Goal: Task Accomplishment & Management: Complete application form

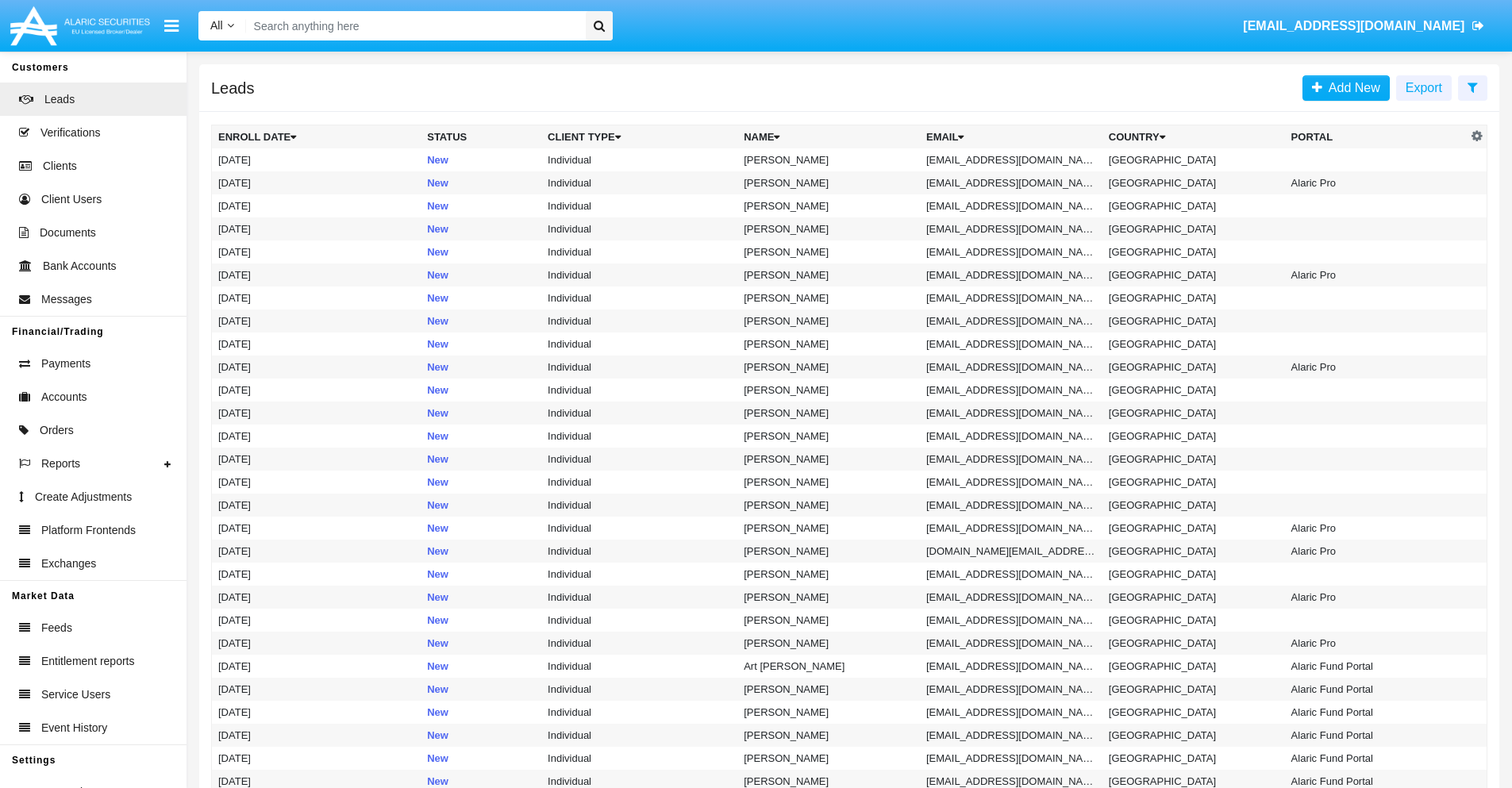
click at [1472, 87] on icon at bounding box center [1473, 87] width 10 height 13
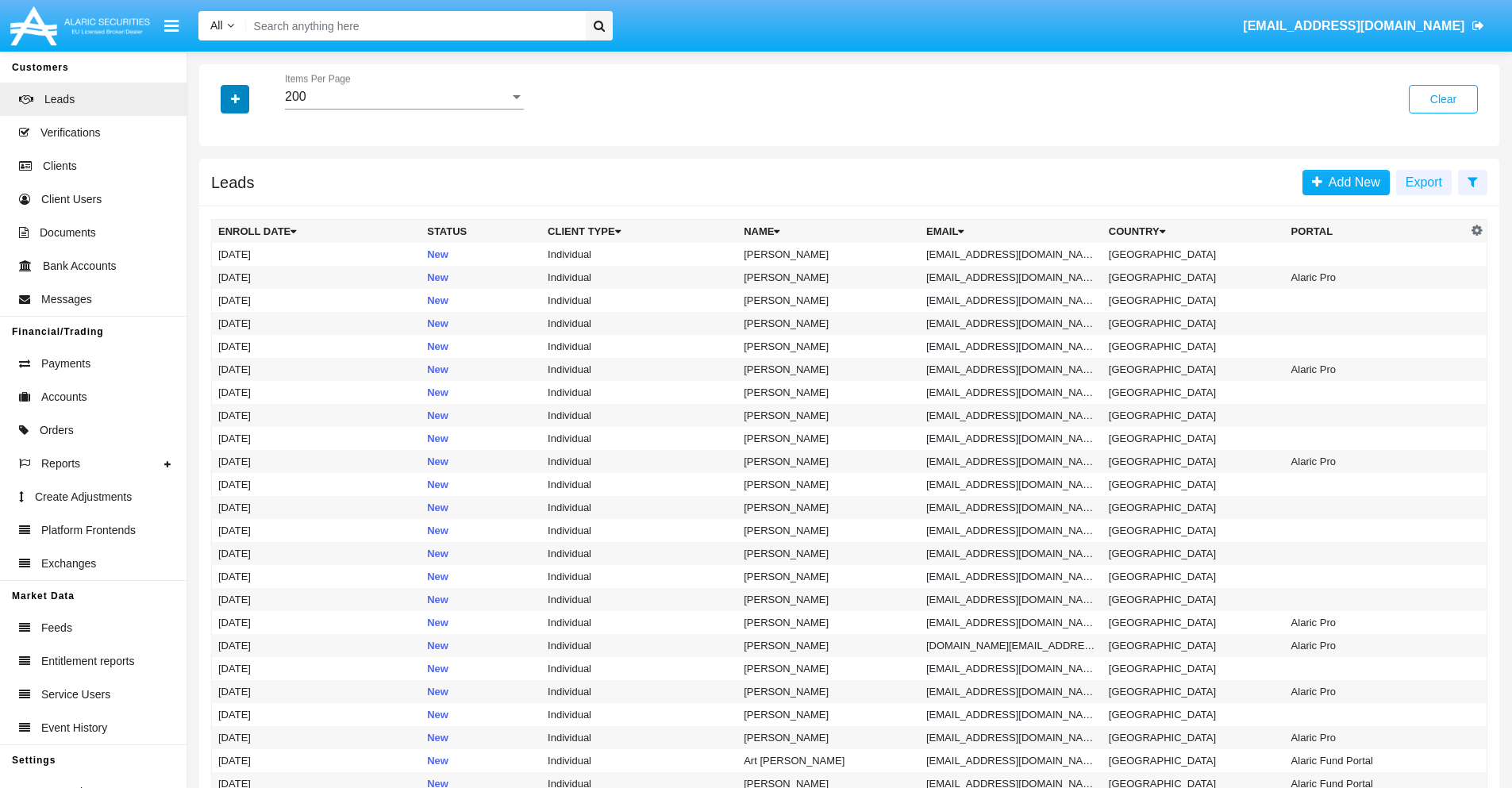
click at [235, 99] on icon "button" at bounding box center [235, 99] width 9 height 11
click at [247, 201] on span "Email" at bounding box center [247, 201] width 31 height 19
click at [219, 207] on input "Email" at bounding box center [218, 207] width 1 height 1
checkbox input "true"
click at [235, 99] on icon "button" at bounding box center [235, 99] width 9 height 11
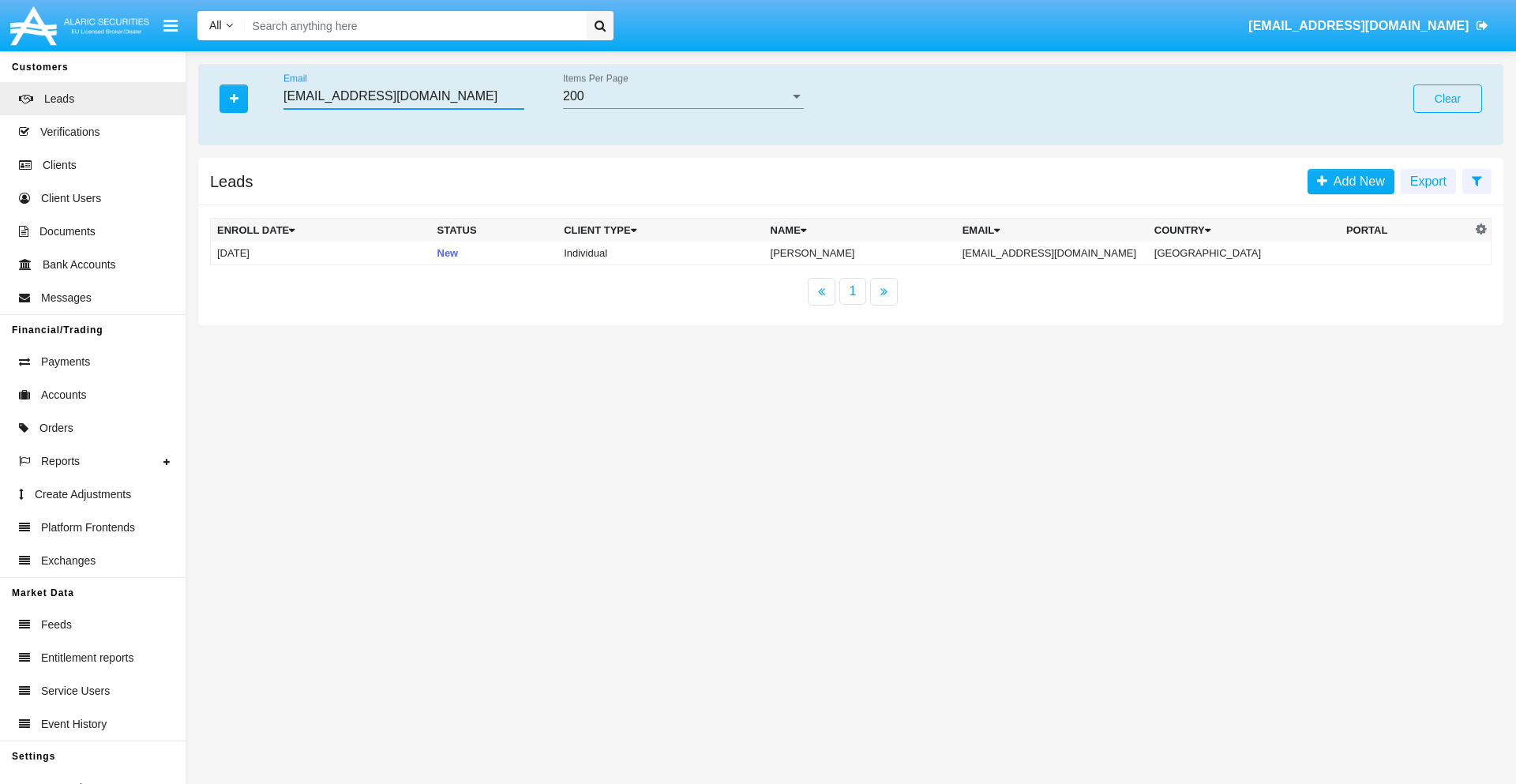
type input "[EMAIL_ADDRESS][DOMAIN_NAME]"
click at [1063, 252] on td "[EMAIL_ADDRESS][DOMAIN_NAME]" at bounding box center [1052, 253] width 192 height 23
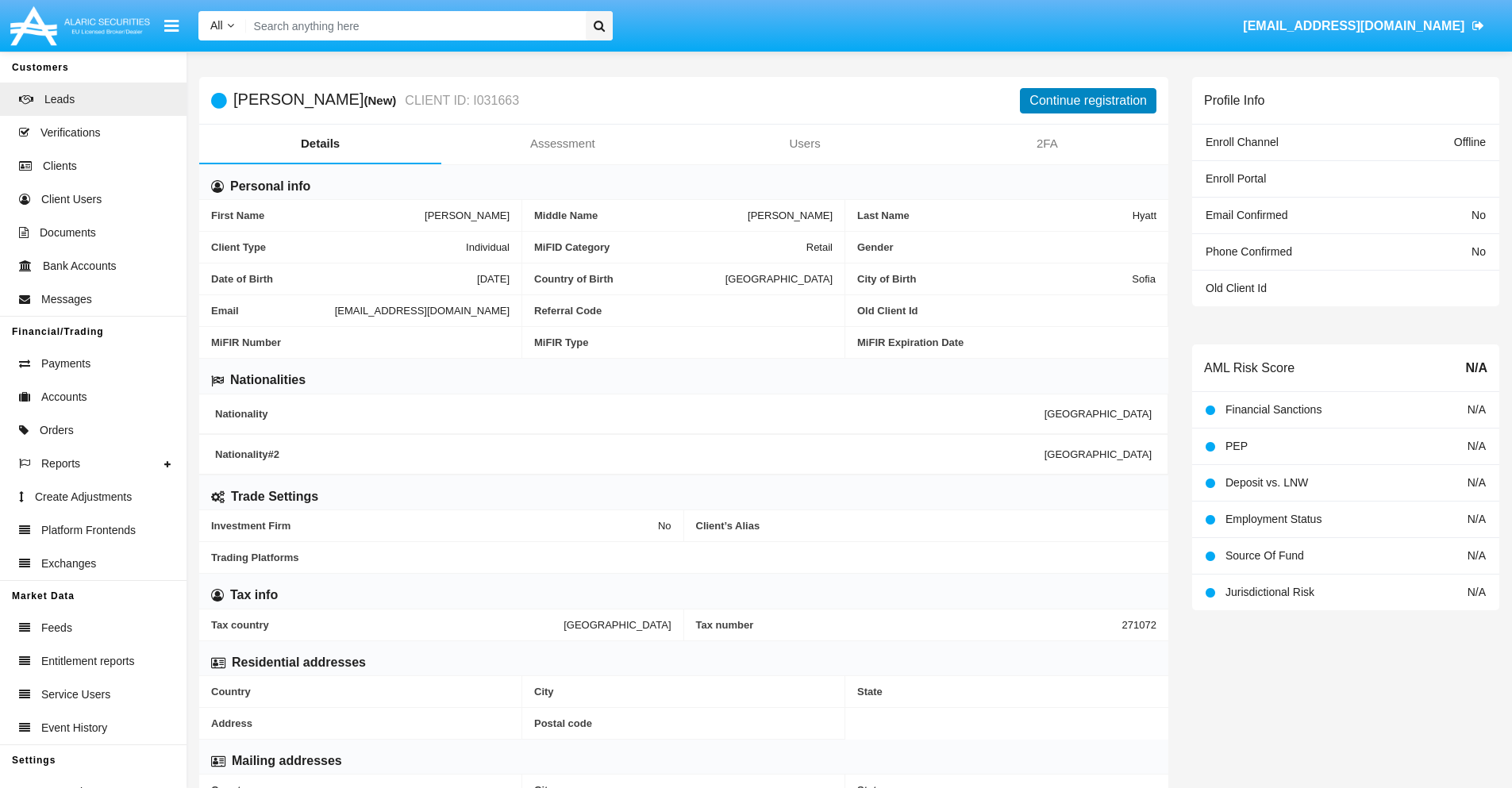
click at [1088, 100] on button "Continue registration" at bounding box center [1088, 101] width 136 height 25
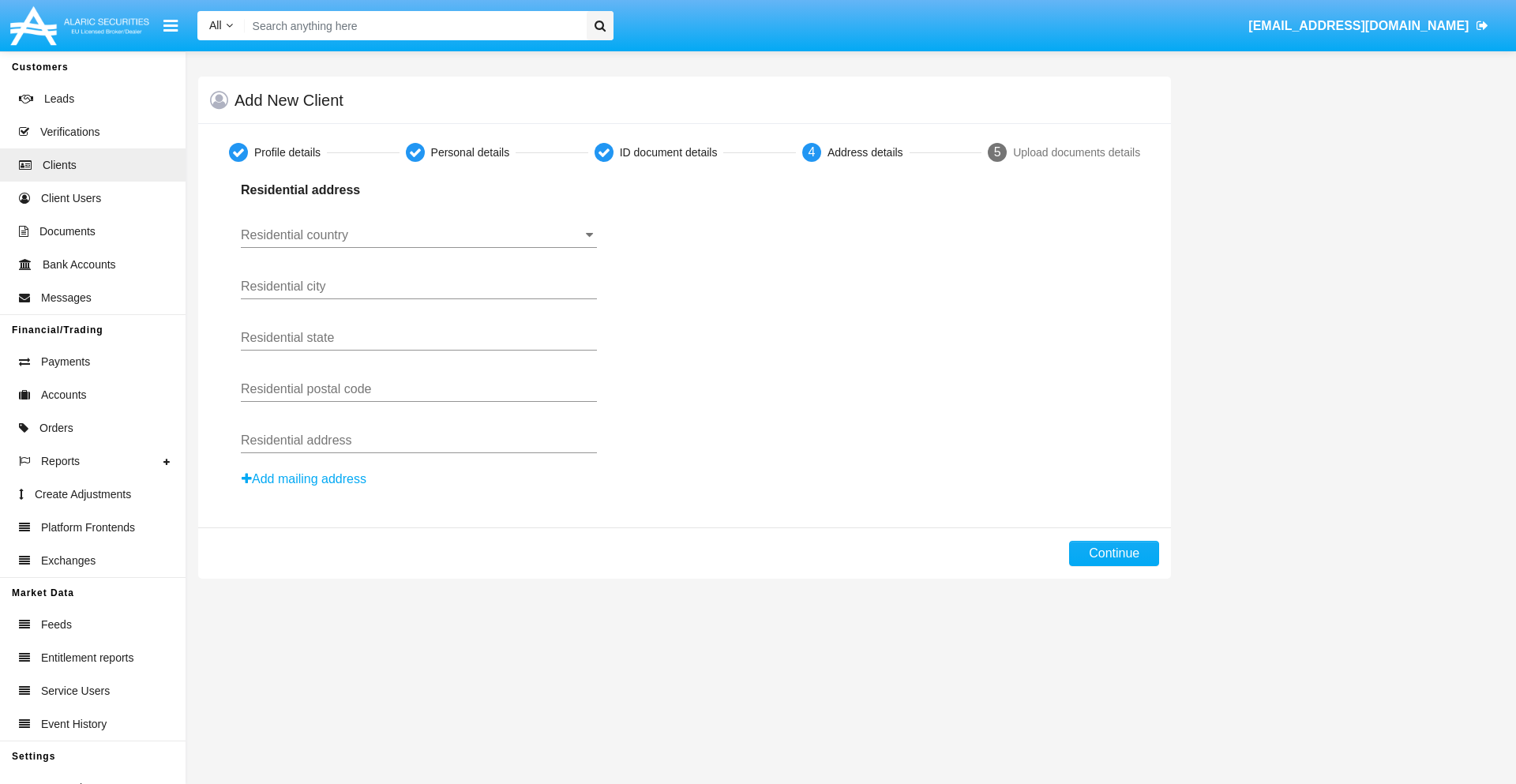
click at [305, 479] on button "Add mailing address" at bounding box center [304, 479] width 126 height 21
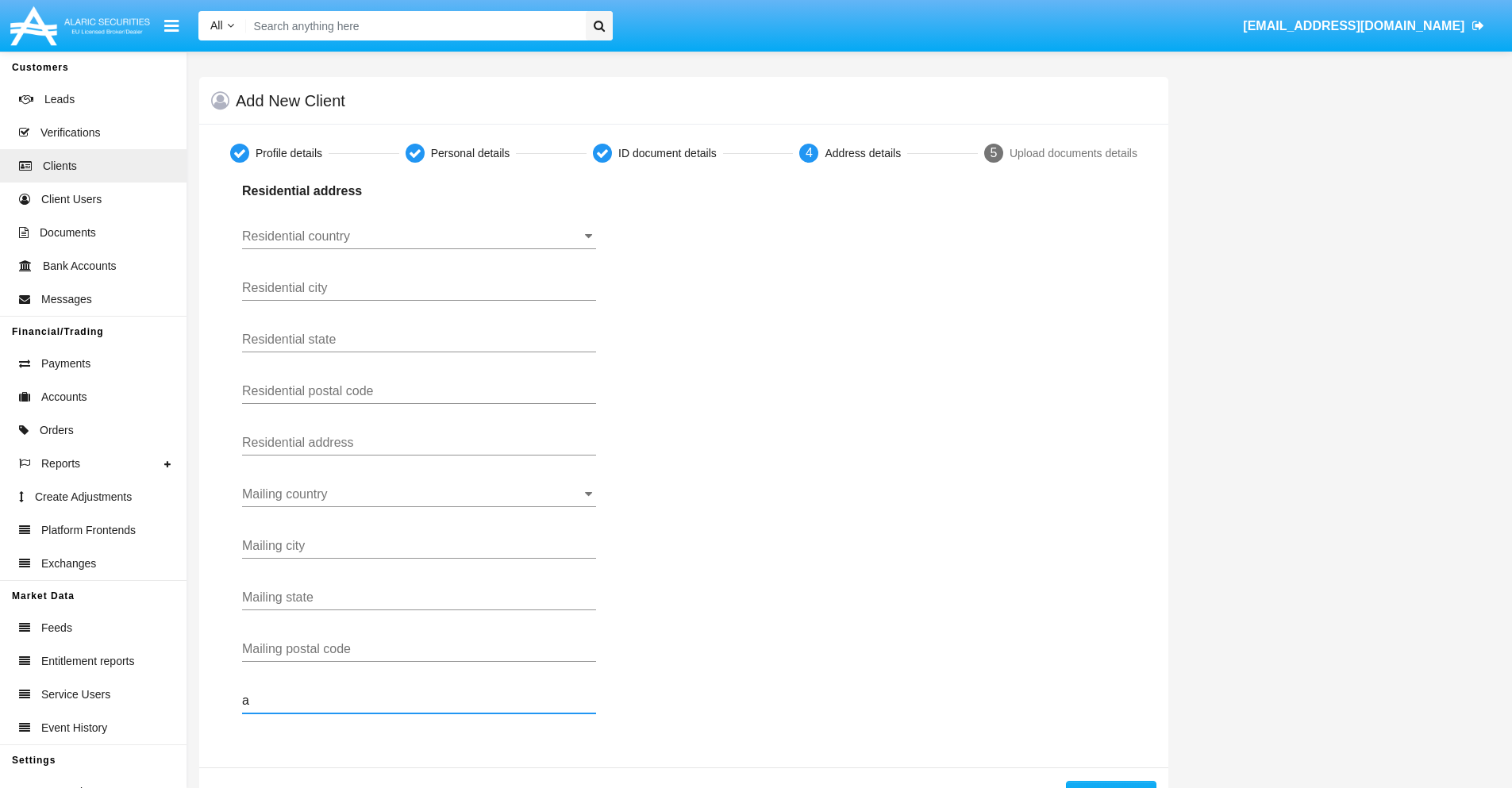
type input "a"
click at [1110, 785] on button "Continue" at bounding box center [1111, 793] width 90 height 25
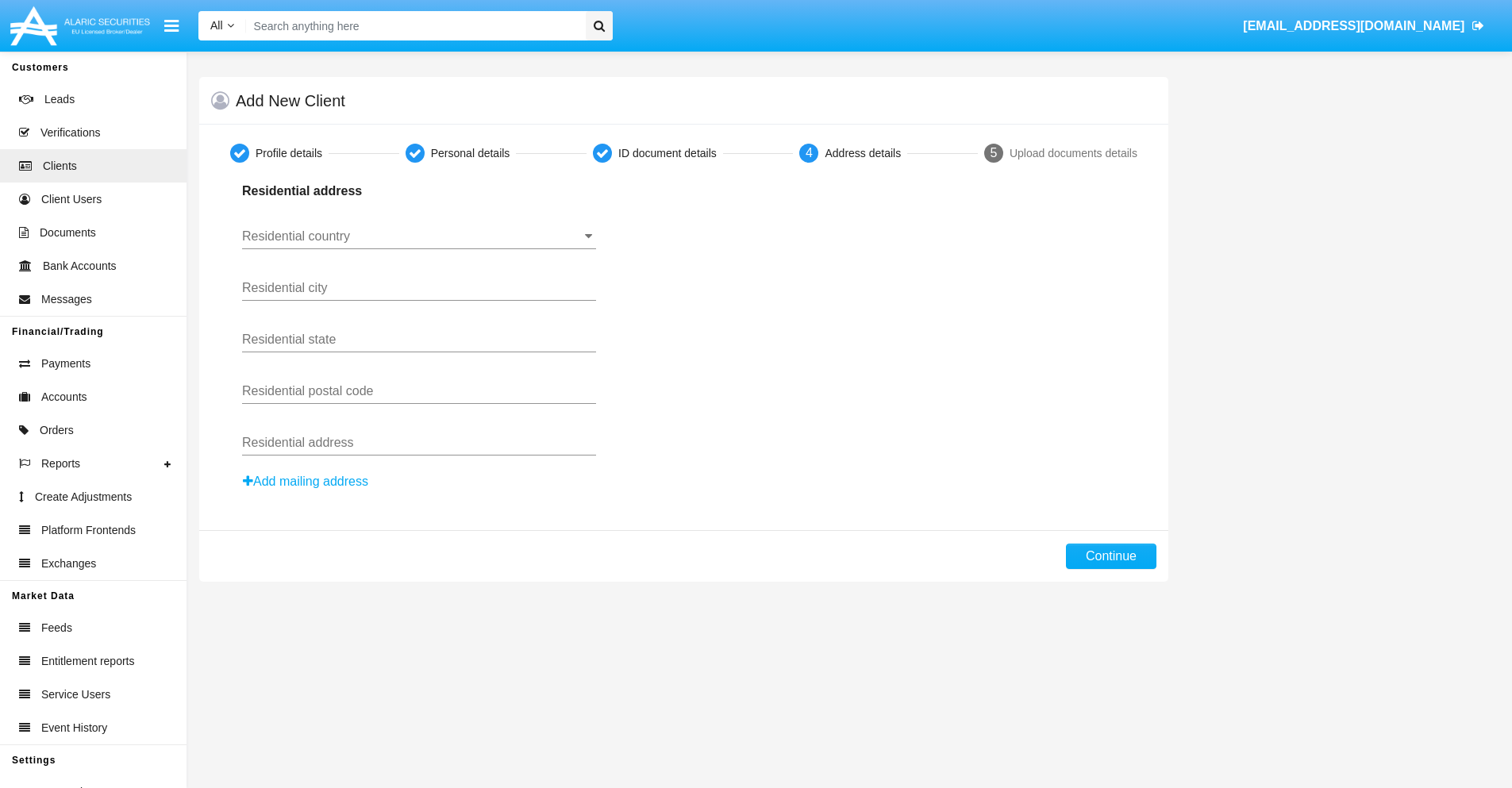
click at [306, 482] on button "Add mailing address" at bounding box center [305, 482] width 127 height 21
